Goal: Task Accomplishment & Management: Use online tool/utility

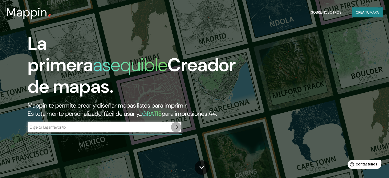
click at [177, 129] on icon "button" at bounding box center [176, 127] width 4 height 4
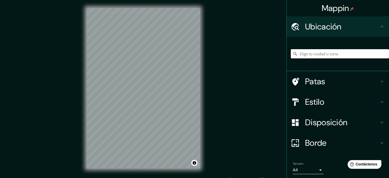
click at [305, 56] on input "Elige tu ciudad o zona" at bounding box center [340, 53] width 98 height 9
click at [363, 56] on input "Huancabamba, [GEOGRAPHIC_DATA][PERSON_NAME], [GEOGRAPHIC_DATA]" at bounding box center [340, 53] width 98 height 9
click at [368, 54] on input "Huancabamba, [GEOGRAPHIC_DATA][PERSON_NAME], [GEOGRAPHIC_DATA]" at bounding box center [340, 53] width 98 height 9
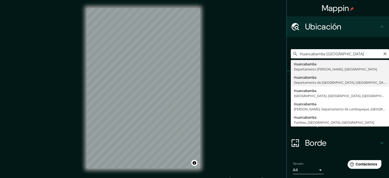
drag, startPoint x: 321, startPoint y: 86, endPoint x: 320, endPoint y: 82, distance: 4.9
type input "Huancabamba, [GEOGRAPHIC_DATA], [GEOGRAPHIC_DATA]"
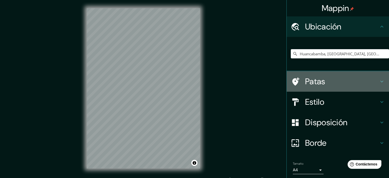
click at [320, 82] on font "Patas" at bounding box center [315, 81] width 20 height 11
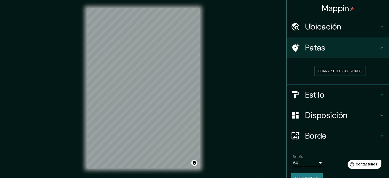
click at [344, 26] on h4 "Ubicación" at bounding box center [342, 26] width 74 height 10
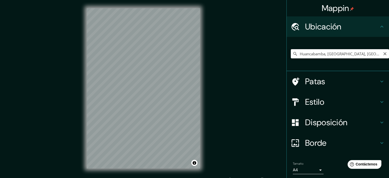
click at [368, 56] on input "Huancabamba, [GEOGRAPHIC_DATA], [GEOGRAPHIC_DATA]" at bounding box center [340, 53] width 98 height 9
